Goal: Task Accomplishment & Management: Manage account settings

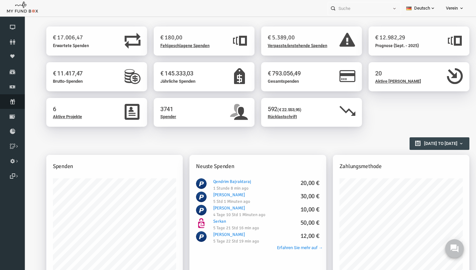
click at [10, 100] on icon at bounding box center [12, 101] width 25 height 5
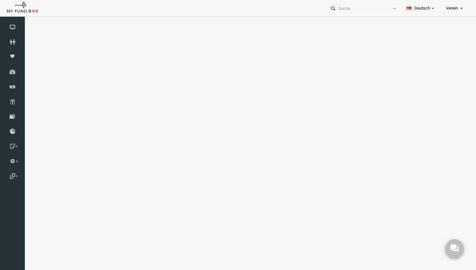
select select "100"
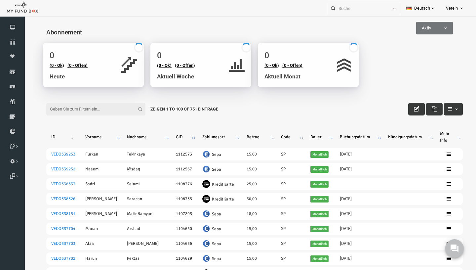
click at [70, 105] on input "Filter:" at bounding box center [86, 109] width 99 height 13
paste input "Studentcem@outlook.de"
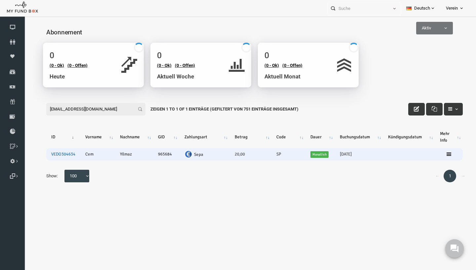
type input "Studentcem@outlook.de"
click at [48, 154] on link "VEDO304634" at bounding box center [54, 153] width 24 height 5
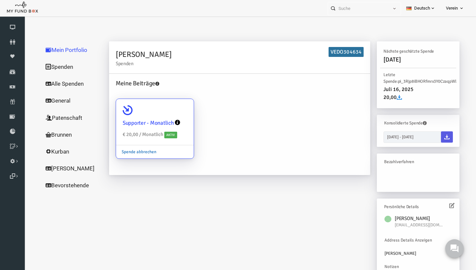
drag, startPoint x: 24, startPoint y: 20, endPoint x: 115, endPoint y: 150, distance: 159.5
click at [115, 150] on div "Supporter - Monatlich € 20,00 / Monatlich Aktiv Spende abbrechen" at bounding box center [145, 129] width 78 height 60
click at [115, 150] on link "Spende abbrechen" at bounding box center [130, 151] width 46 height 13
click at [170, 115] on input "Supporter - Monatlich € 20,00 / Monatlich Aktiv Spende abbrechen" at bounding box center [176, 107] width 13 height 13
radio input "true"
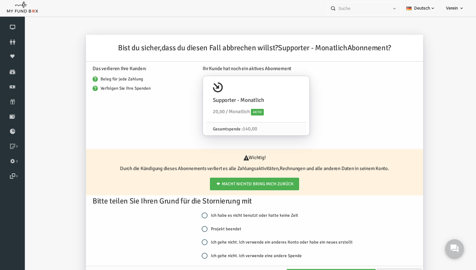
click at [216, 230] on label "Projekt beendet" at bounding box center [212, 228] width 40 height 7
click at [198, 230] on input "Projekt beendet" at bounding box center [195, 229] width 6 height 6
radio input "true"
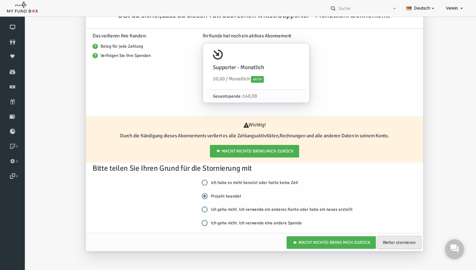
click at [379, 240] on link "Weiter stornieren" at bounding box center [390, 242] width 45 height 13
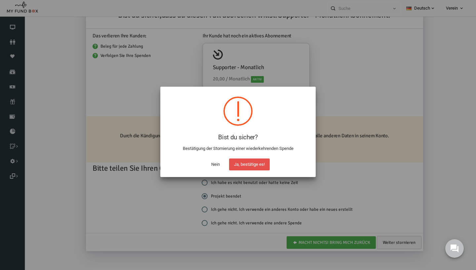
click at [246, 164] on button "Ja, bestätige es!" at bounding box center [249, 164] width 41 height 12
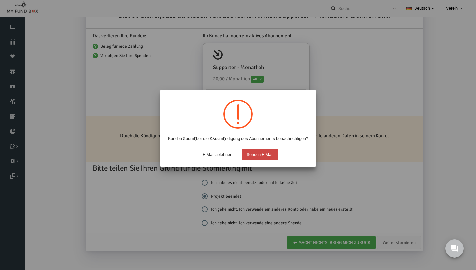
click at [274, 160] on button "Senden E-Mail" at bounding box center [260, 154] width 37 height 12
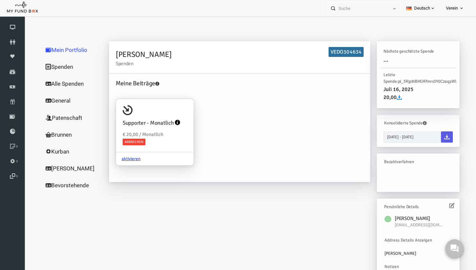
scroll to position [0, 0]
